Goal: Find contact information: Obtain details needed to contact an individual or organization

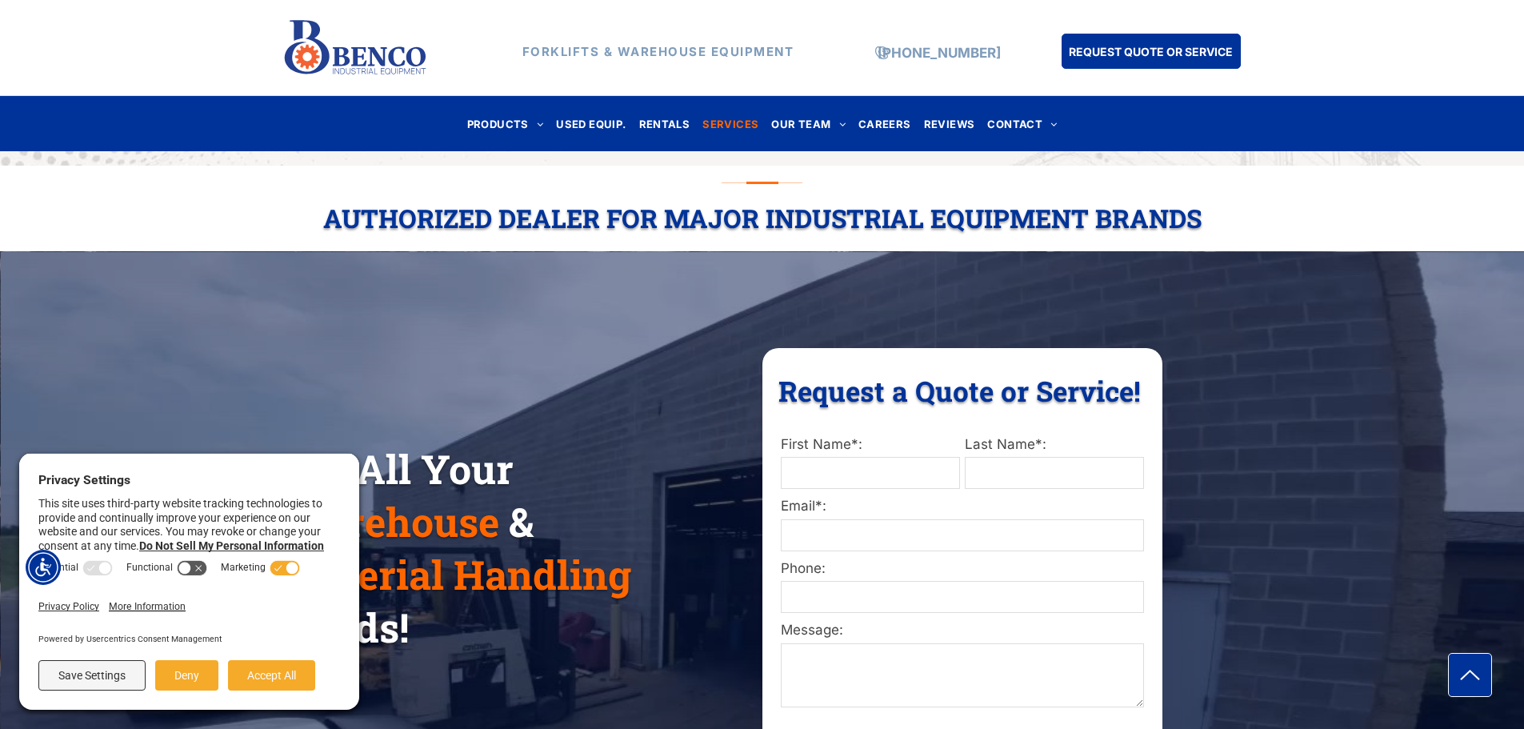
click at [728, 128] on span "SERVICES" at bounding box center [731, 124] width 56 height 22
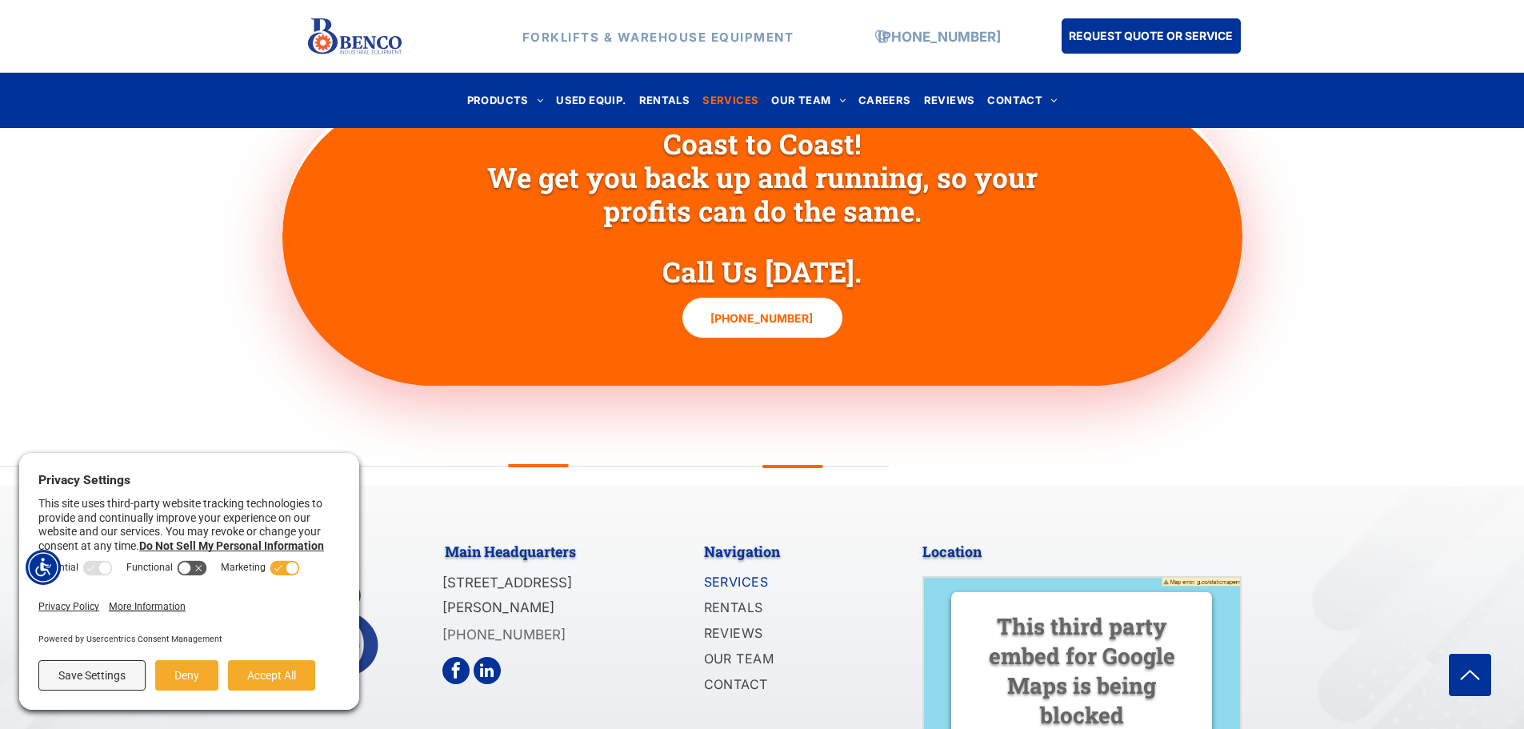
scroll to position [1805, 0]
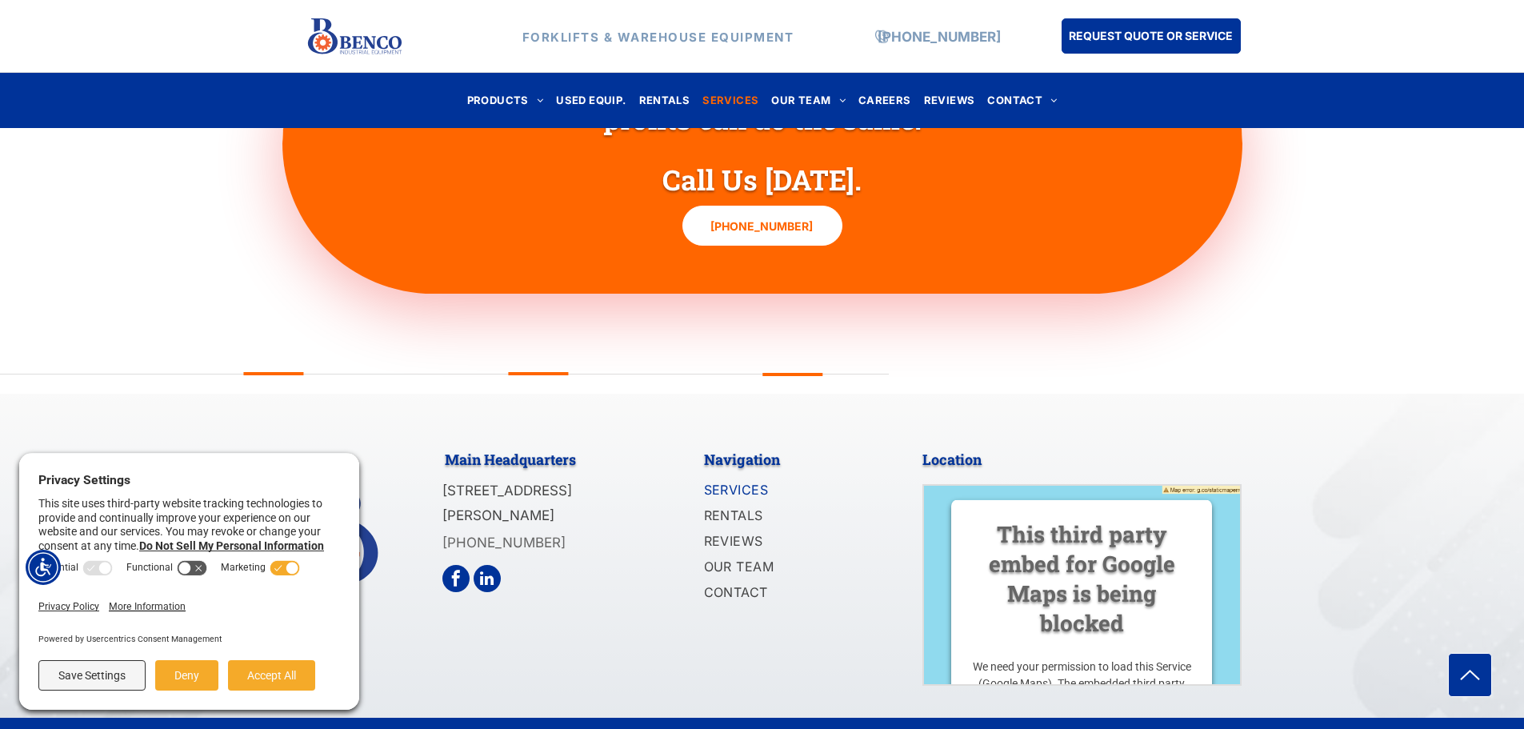
drag, startPoint x: 626, startPoint y: 484, endPoint x: 426, endPoint y: 459, distance: 200.8
click at [426, 459] on div "Main Headquarters [STREET_ADDRESS][PERSON_NAME] [PHONE_NUMBER] Navigation SERVI…" at bounding box center [762, 564] width 960 height 244
click at [674, 464] on div "Main Headquarters [STREET_ADDRESS][PERSON_NAME] [PHONE_NUMBER]" at bounding box center [563, 564] width 240 height 244
drag, startPoint x: 634, startPoint y: 482, endPoint x: 434, endPoint y: 469, distance: 200.5
click at [434, 469] on div "Main Headquarters [STREET_ADDRESS][PERSON_NAME] [PHONE_NUMBER] Navigation SERVI…" at bounding box center [762, 564] width 960 height 244
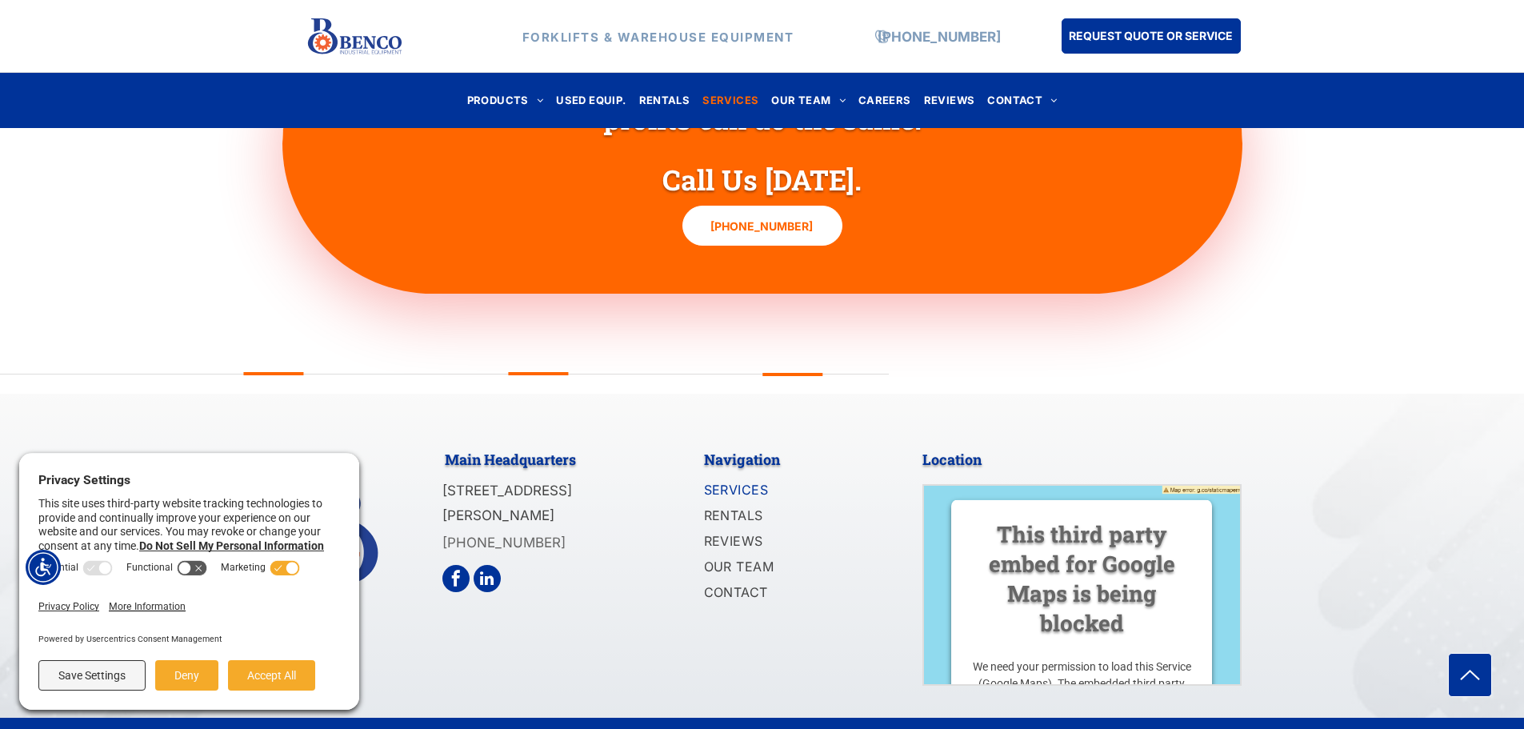
click at [557, 479] on p "[STREET_ADDRESS][PERSON_NAME]" at bounding box center [542, 503] width 198 height 49
click at [572, 484] on span "[STREET_ADDRESS][PERSON_NAME]" at bounding box center [508, 503] width 130 height 41
drag, startPoint x: 636, startPoint y: 484, endPoint x: 435, endPoint y: 473, distance: 201.2
click at [435, 473] on div "Main Headquarters [STREET_ADDRESS][PERSON_NAME] [PHONE_NUMBER] Navigation SERVI…" at bounding box center [762, 564] width 960 height 244
click at [617, 479] on p "[STREET_ADDRESS][PERSON_NAME]" at bounding box center [542, 503] width 198 height 49
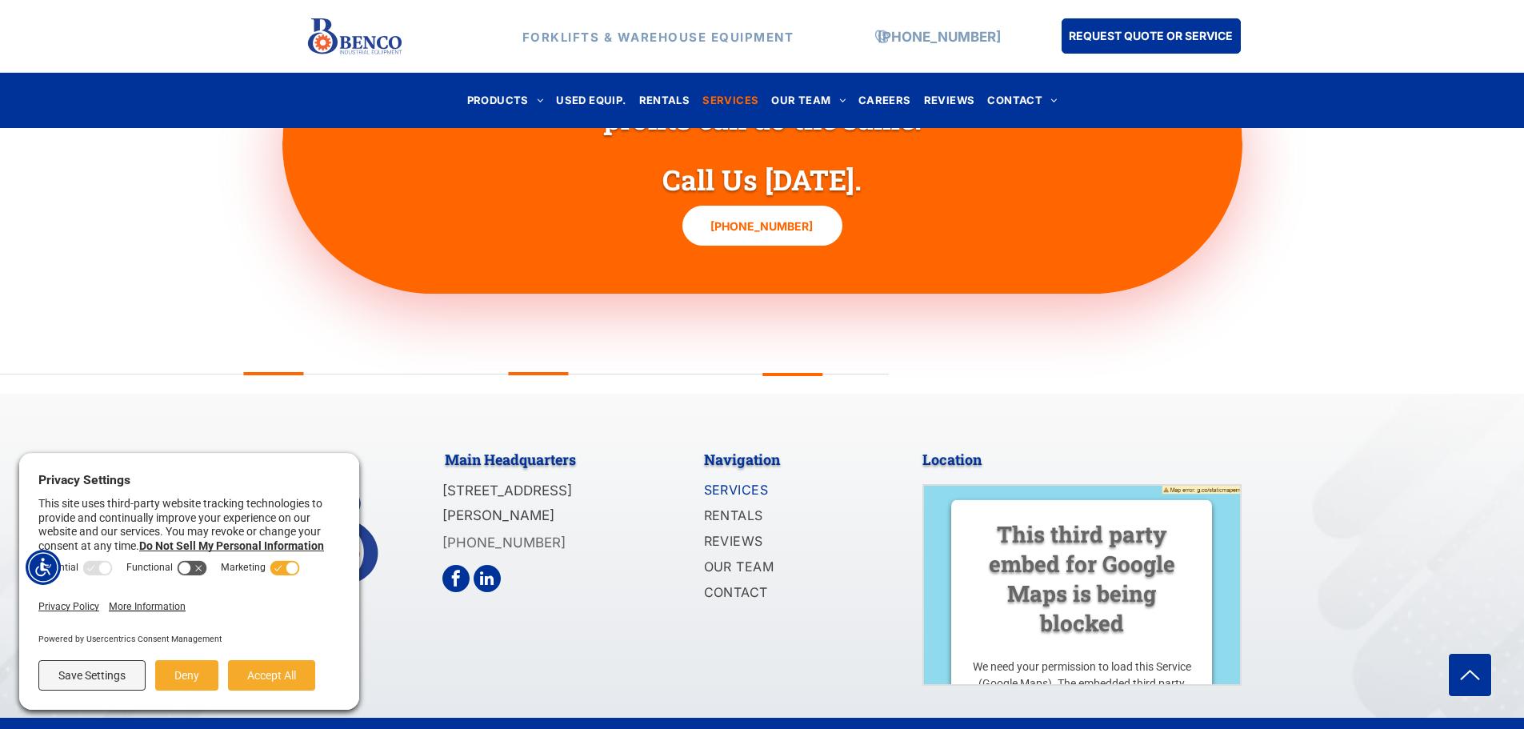
drag, startPoint x: 436, startPoint y: 456, endPoint x: 631, endPoint y: 487, distance: 197.7
click at [631, 487] on div "Main Headquarters [STREET_ADDRESS][PERSON_NAME] [PHONE_NUMBER] Navigation SERVI…" at bounding box center [762, 564] width 960 height 244
click at [633, 479] on p "[STREET_ADDRESS][PERSON_NAME]" at bounding box center [542, 503] width 198 height 49
click at [604, 529] on div "[PHONE_NUMBER]" at bounding box center [542, 543] width 198 height 28
drag, startPoint x: 565, startPoint y: 509, endPoint x: 552, endPoint y: 512, distance: 13.2
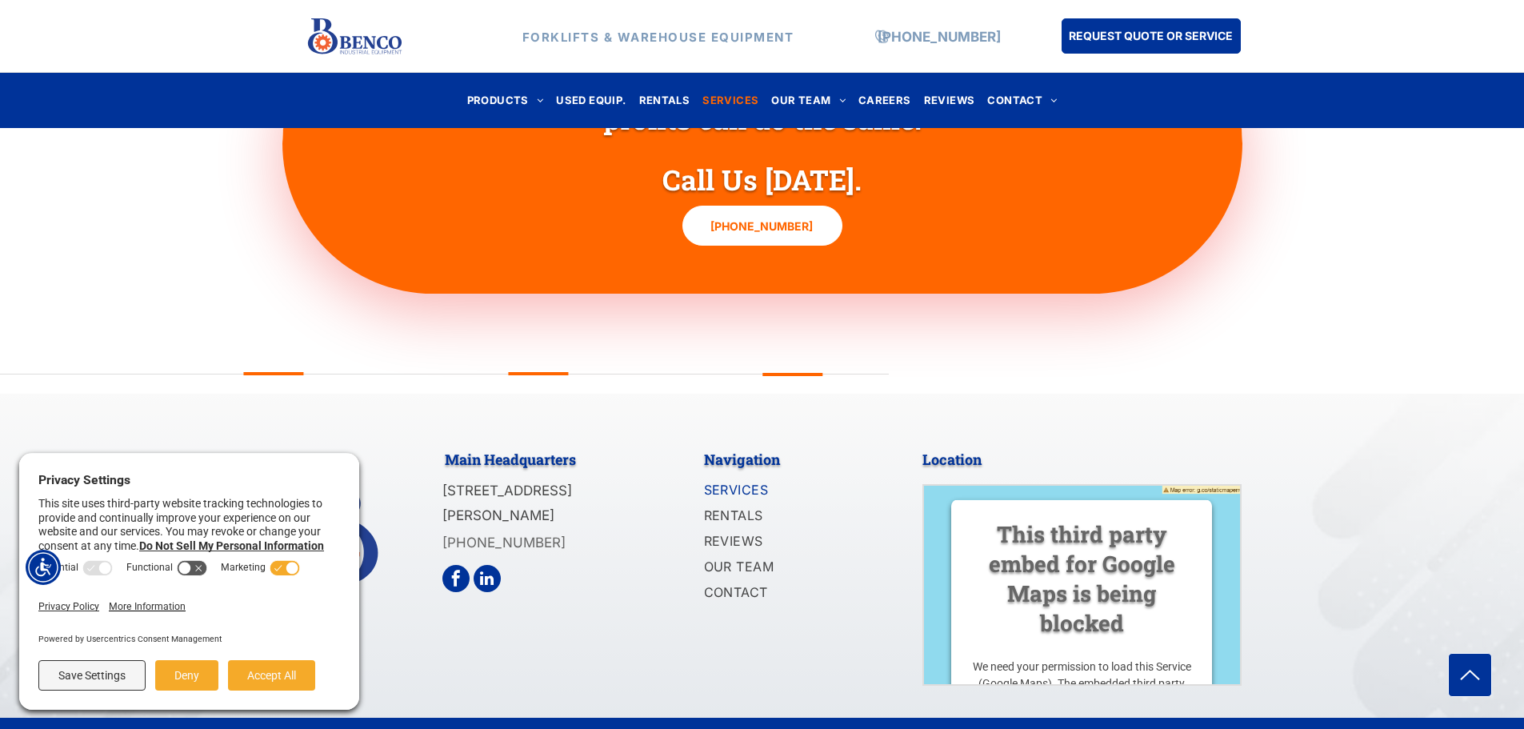
click at [564, 531] on p "[PHONE_NUMBER]" at bounding box center [542, 543] width 198 height 25
drag, startPoint x: 639, startPoint y: 481, endPoint x: 428, endPoint y: 466, distance: 211.8
click at [428, 466] on div "Main Headquarters [STREET_ADDRESS][PERSON_NAME] [PHONE_NUMBER] Navigation SERVI…" at bounding box center [762, 564] width 960 height 244
click at [665, 462] on div "Main Headquarters [STREET_ADDRESS][PERSON_NAME] [PHONE_NUMBER]" at bounding box center [563, 564] width 240 height 244
drag, startPoint x: 667, startPoint y: 491, endPoint x: 445, endPoint y: 463, distance: 224.2
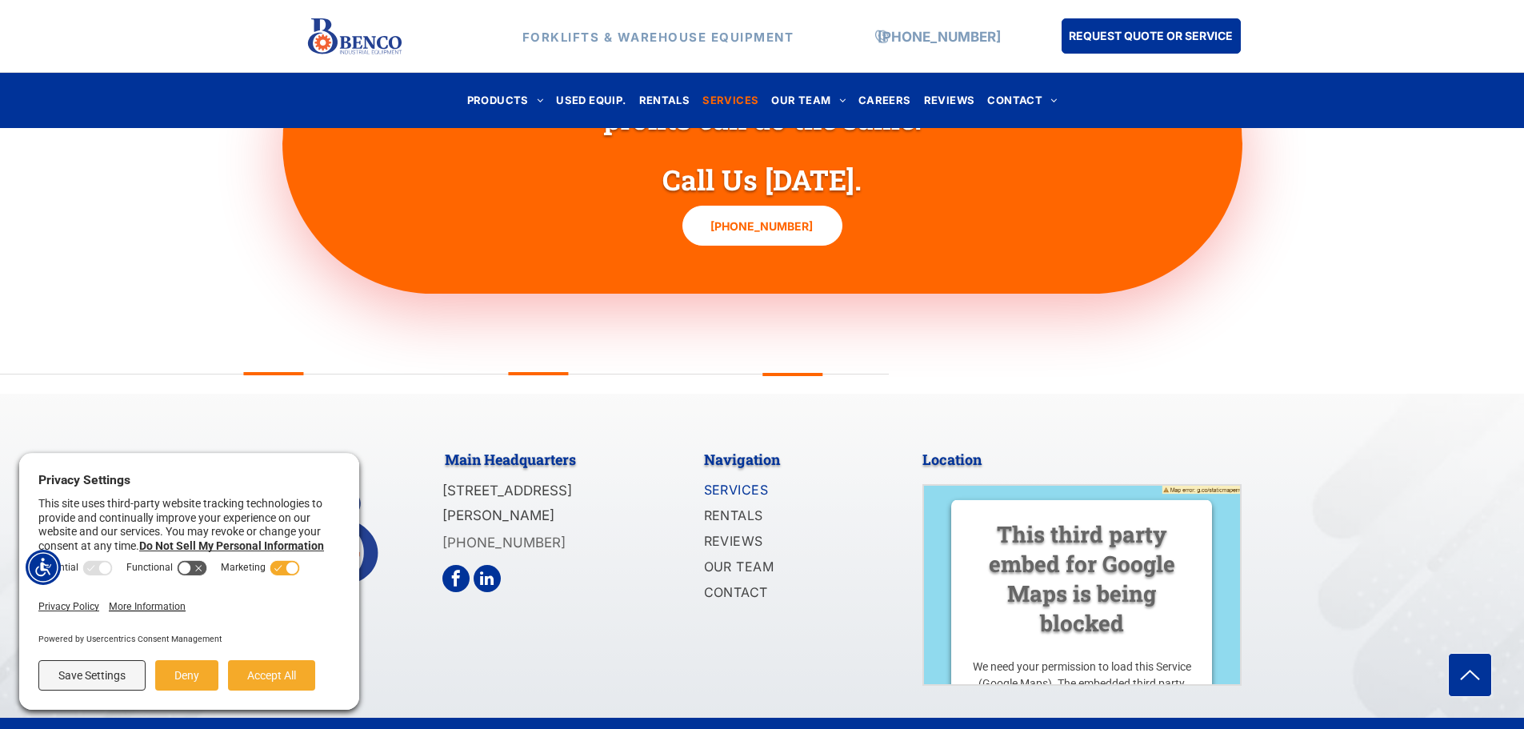
click at [445, 463] on div "Main Headquarters [STREET_ADDRESS][PERSON_NAME] [PHONE_NUMBER]" at bounding box center [563, 564] width 240 height 244
drag, startPoint x: 445, startPoint y: 459, endPoint x: 492, endPoint y: 450, distance: 48.2
click at [504, 477] on div "[STREET_ADDRESS][PERSON_NAME]" at bounding box center [542, 503] width 198 height 52
drag, startPoint x: 443, startPoint y: 462, endPoint x: 635, endPoint y: 478, distance: 191.9
click at [635, 479] on p "[STREET_ADDRESS][PERSON_NAME]" at bounding box center [542, 503] width 198 height 49
